Goal: Transaction & Acquisition: Obtain resource

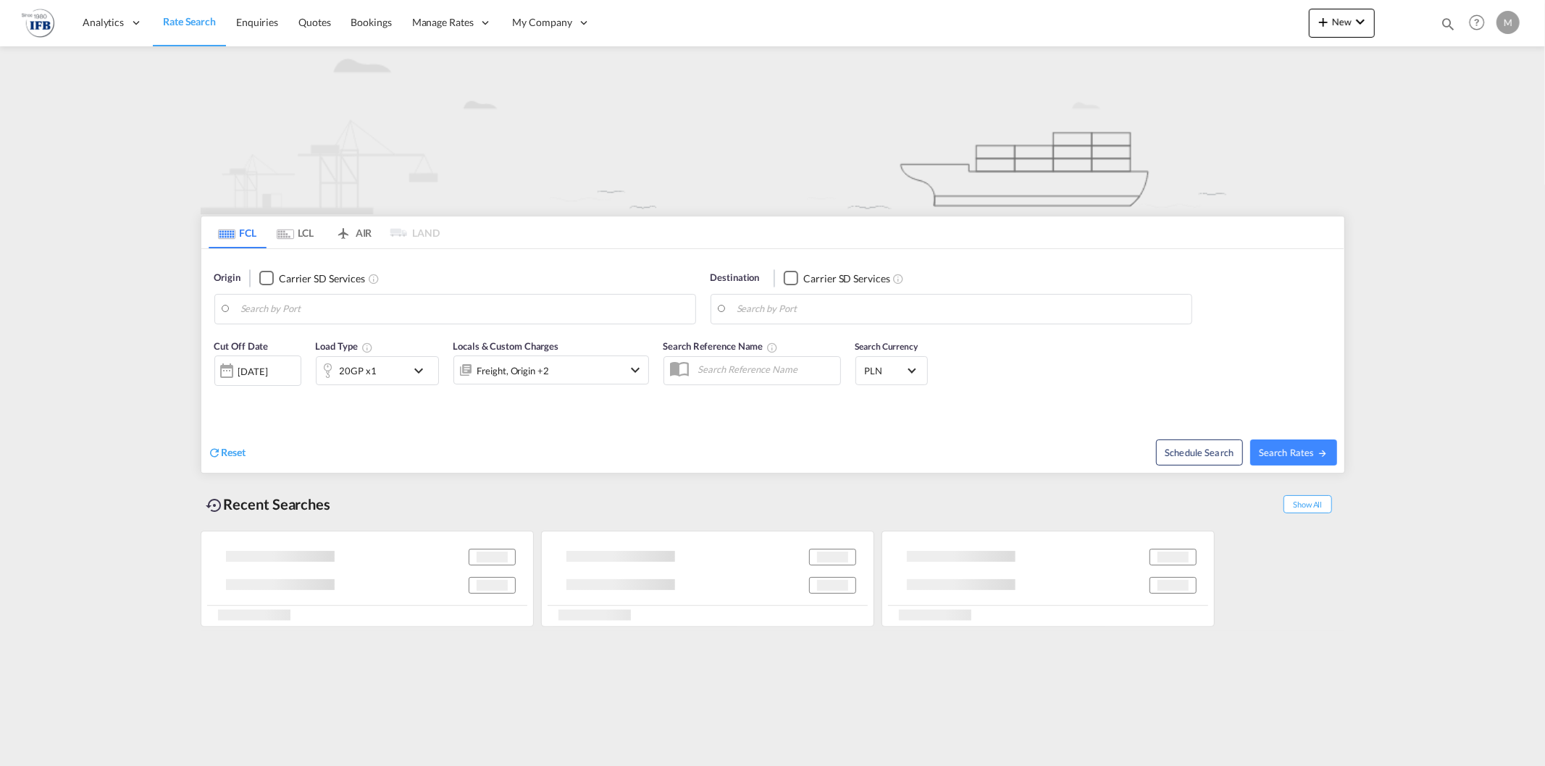
type input "Ningbo, CNNGB"
type input "Gdansk, PLGDN"
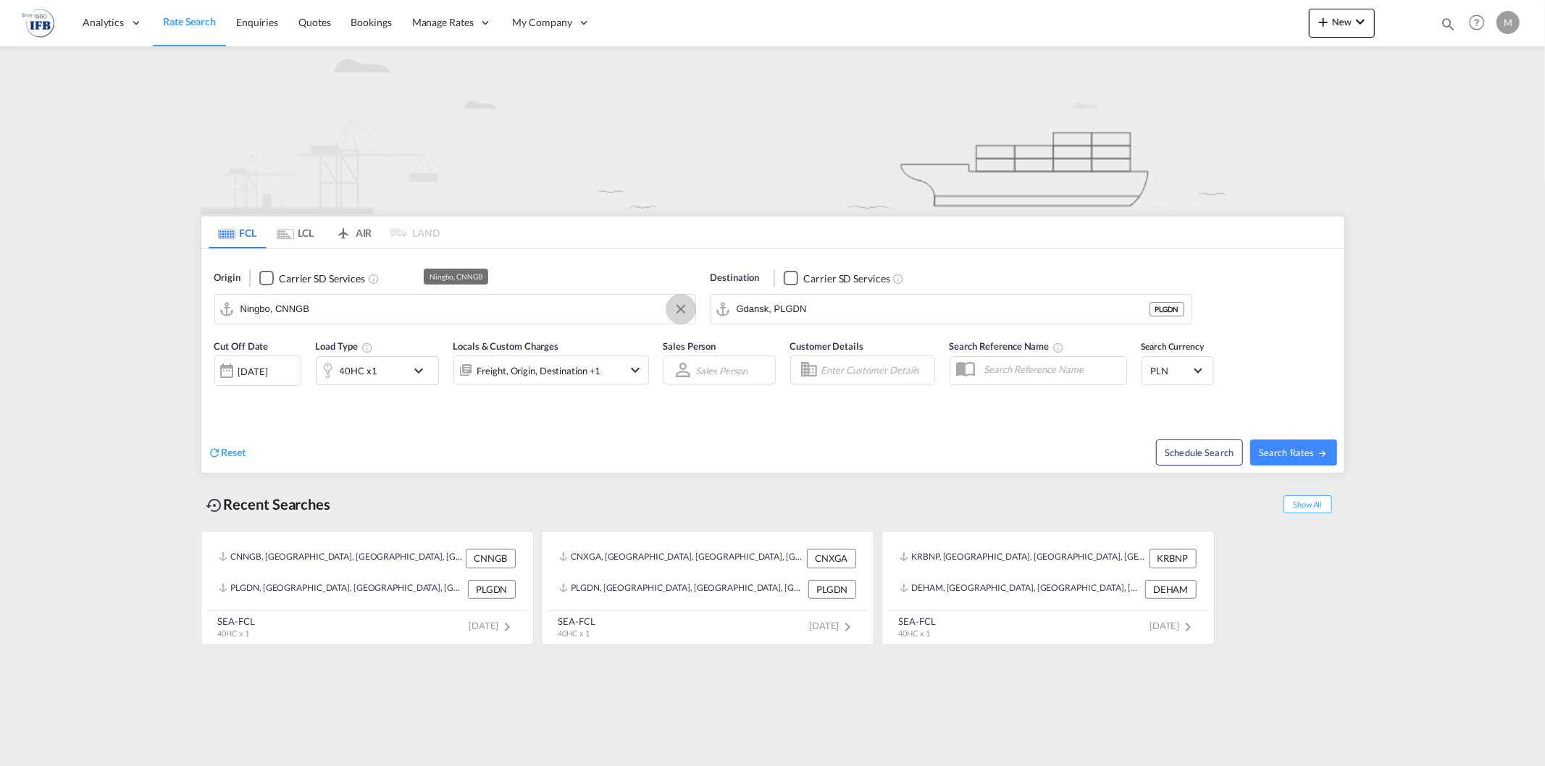
click at [683, 317] on button "Clear Input" at bounding box center [681, 309] width 22 height 22
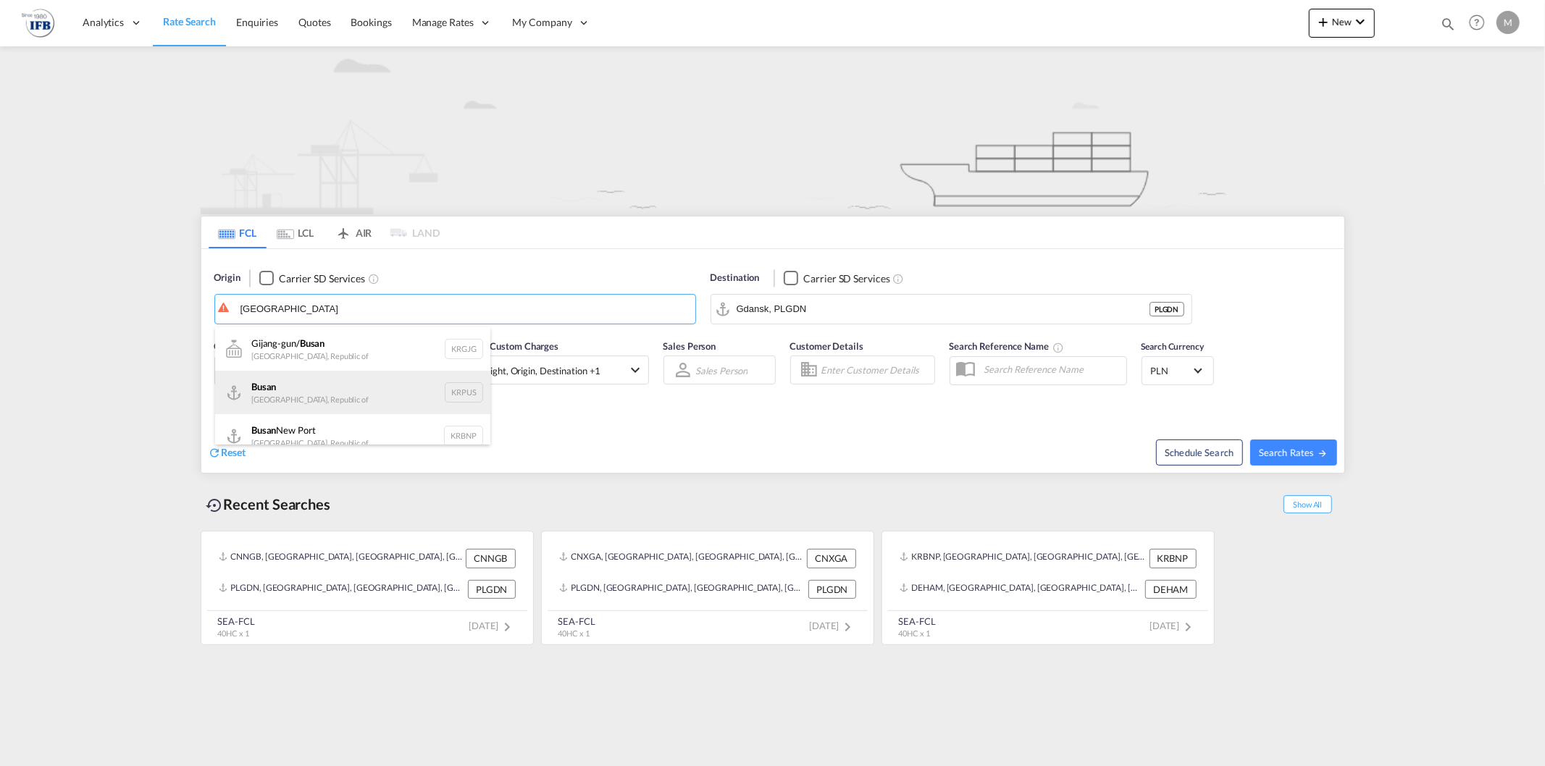
click at [364, 389] on div "Busan Korea, Republic of KRPUS" at bounding box center [352, 392] width 275 height 43
type input "Busan, KRPUS"
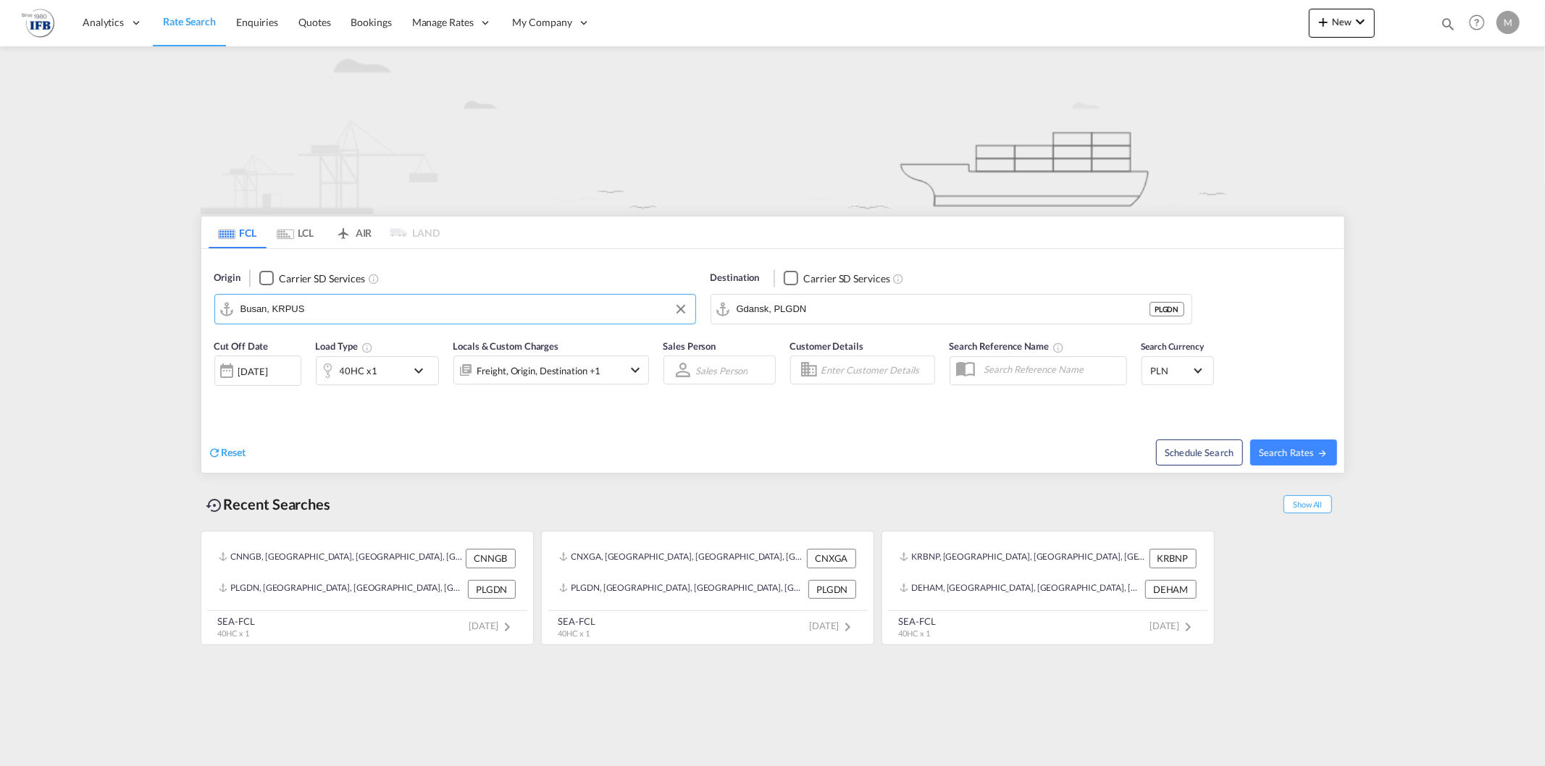
click at [268, 377] on div "[DATE]" at bounding box center [253, 371] width 30 height 13
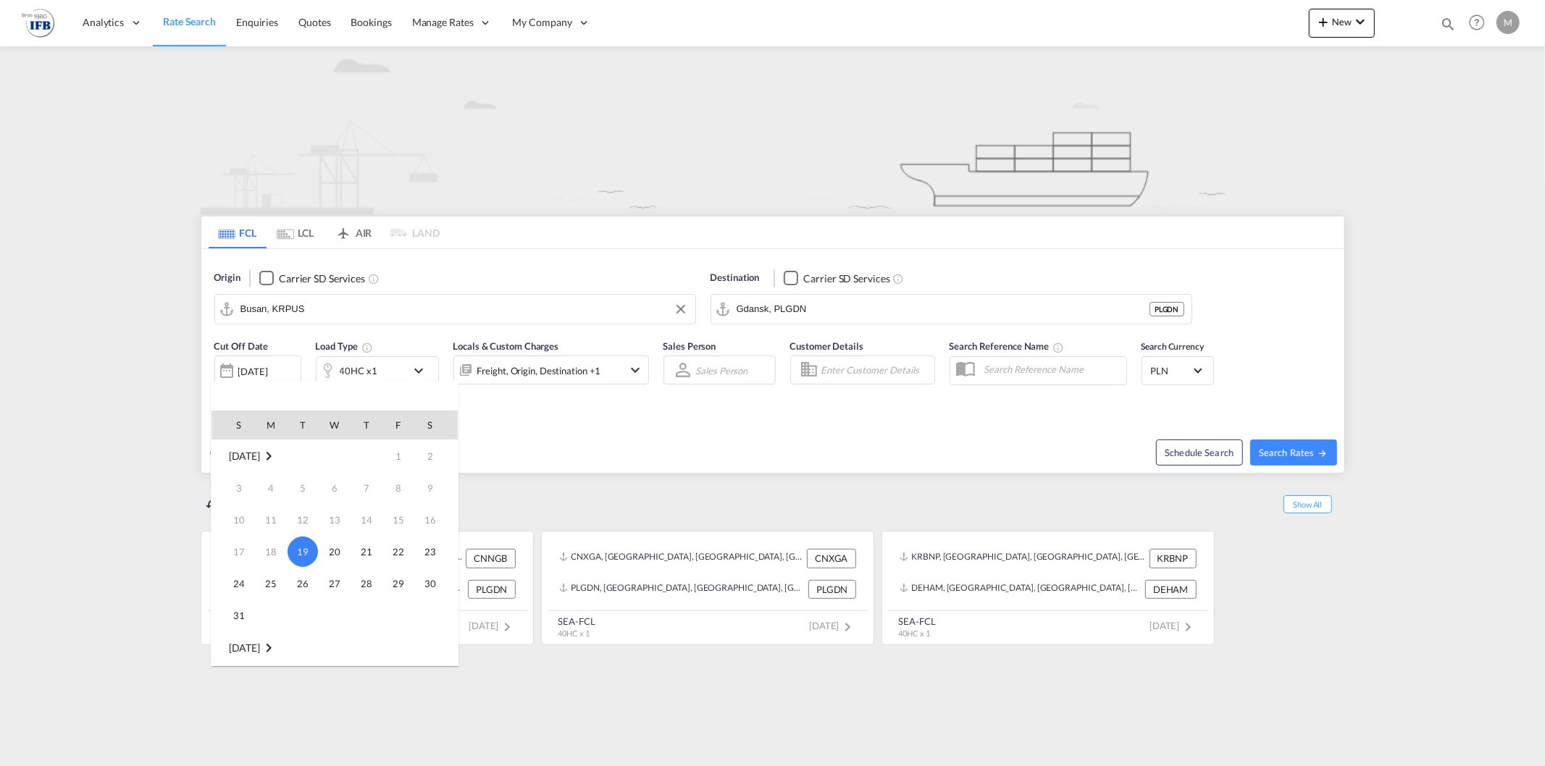
scroll to position [80, 0]
click at [277, 598] on span "1" at bounding box center [270, 599] width 29 height 29
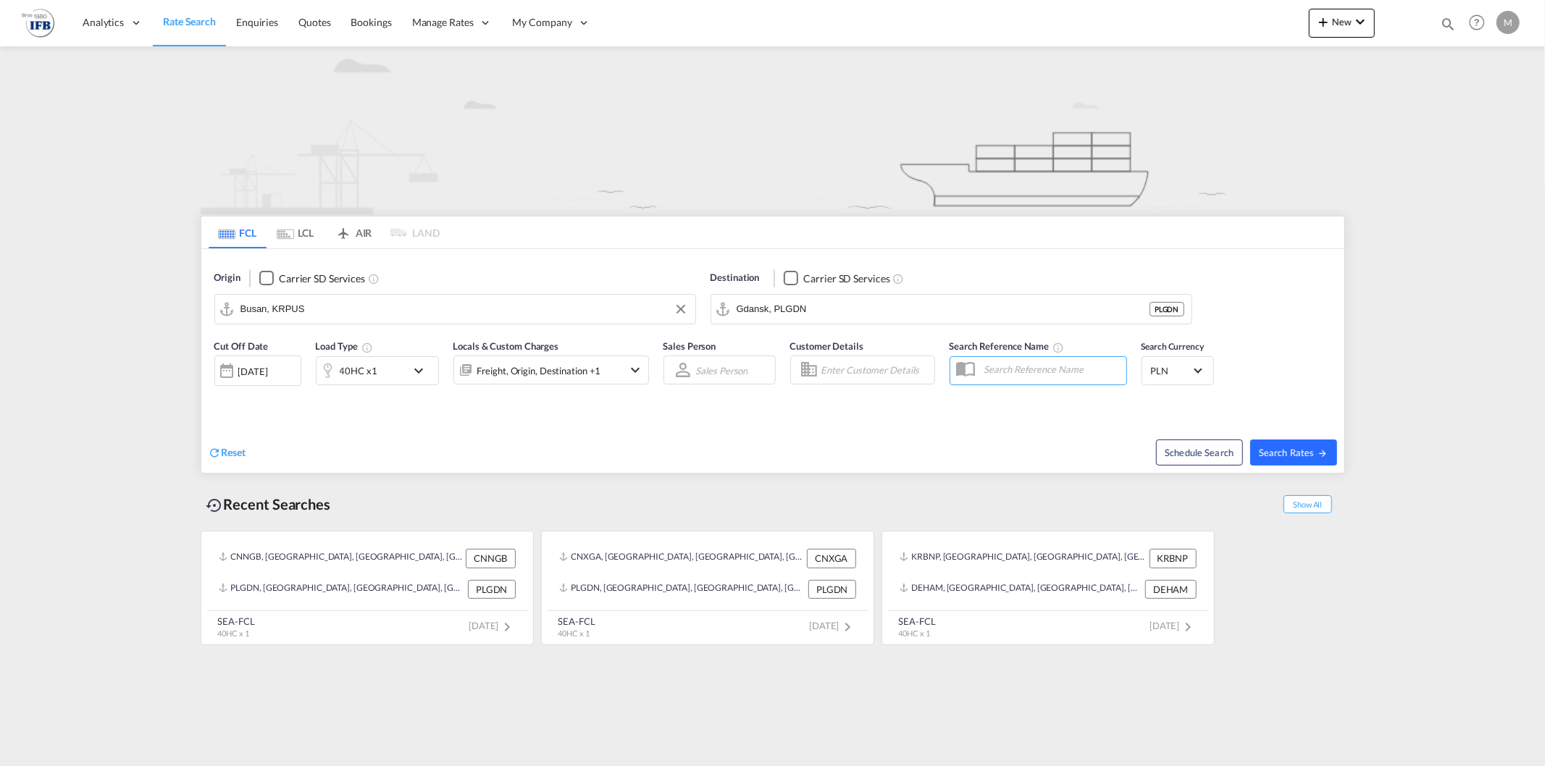
click at [1307, 455] on span "Search Rates" at bounding box center [1294, 453] width 70 height 12
type input "KRPUS to PLGDN / [DATE]"
